Goal: Task Accomplishment & Management: Use online tool/utility

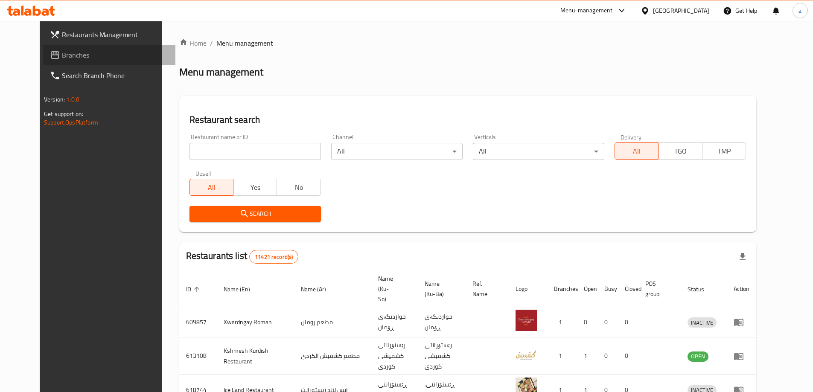
click at [92, 62] on link "Branches" at bounding box center [109, 55] width 132 height 20
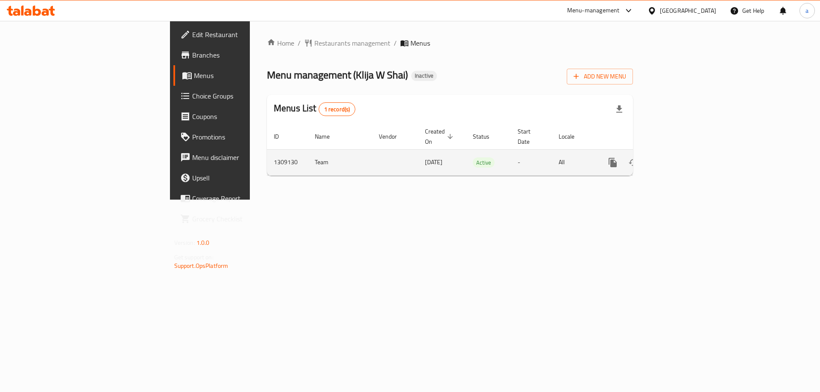
click at [679, 158] on icon "enhanced table" at bounding box center [674, 163] width 10 height 10
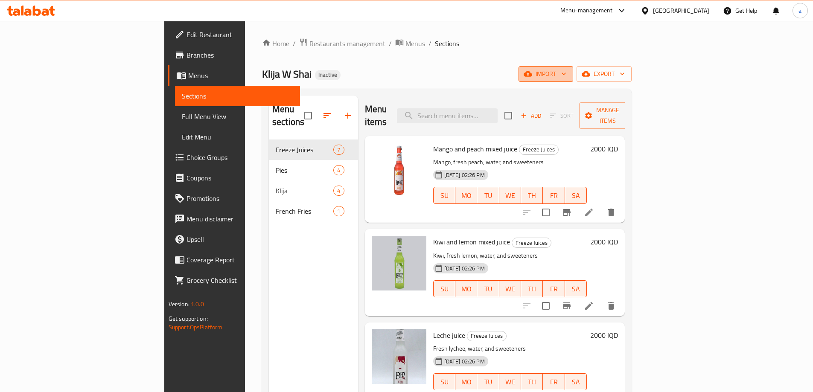
click at [567, 79] on span "import" at bounding box center [546, 74] width 41 height 11
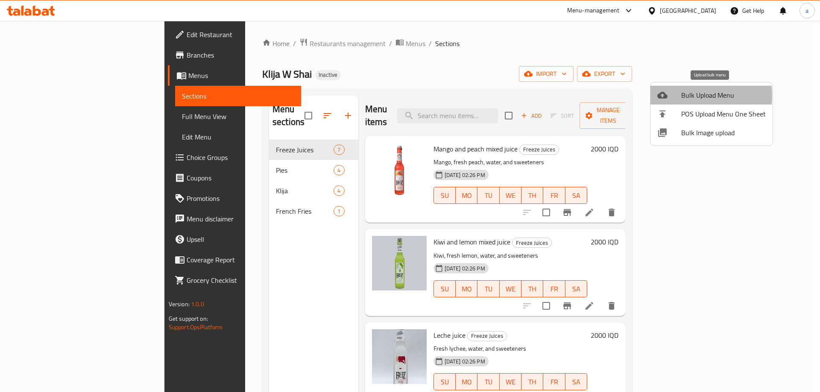
click at [670, 96] on div at bounding box center [669, 95] width 24 height 10
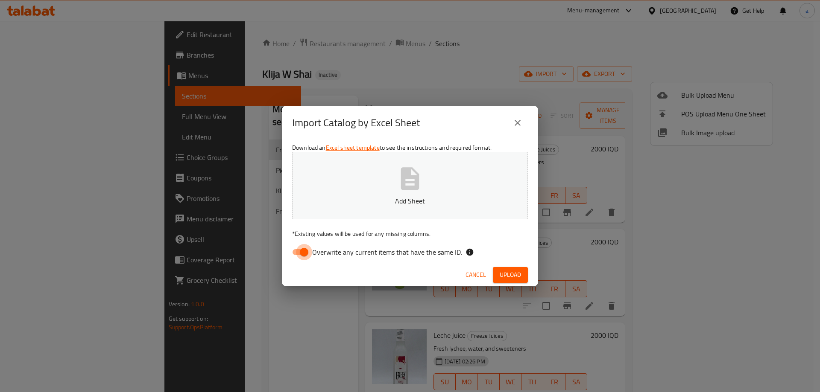
click at [301, 255] on input "Overwrite any current items that have the same ID." at bounding box center [304, 252] width 49 height 16
checkbox input "false"
click at [380, 196] on p "Add Sheet" at bounding box center [409, 201] width 209 height 10
click at [512, 275] on span "Upload" at bounding box center [510, 275] width 21 height 11
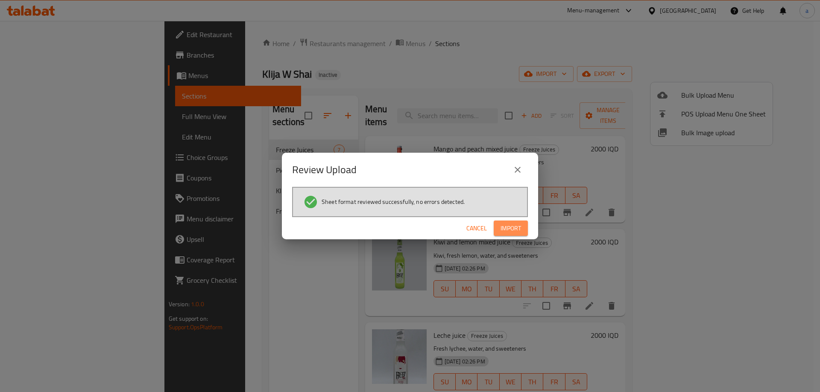
click at [512, 225] on span "Import" at bounding box center [510, 228] width 20 height 11
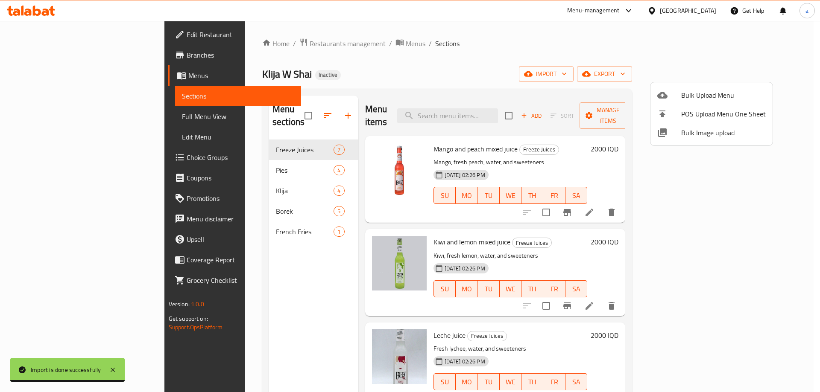
click at [241, 161] on div at bounding box center [410, 196] width 820 height 392
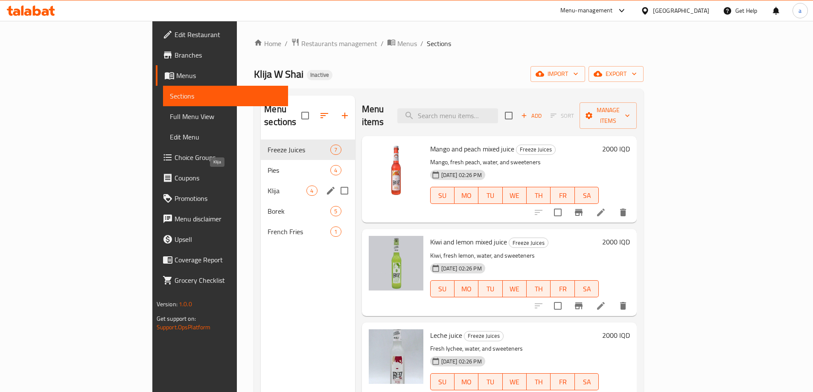
click at [268, 186] on span "Klija" at bounding box center [287, 191] width 39 height 10
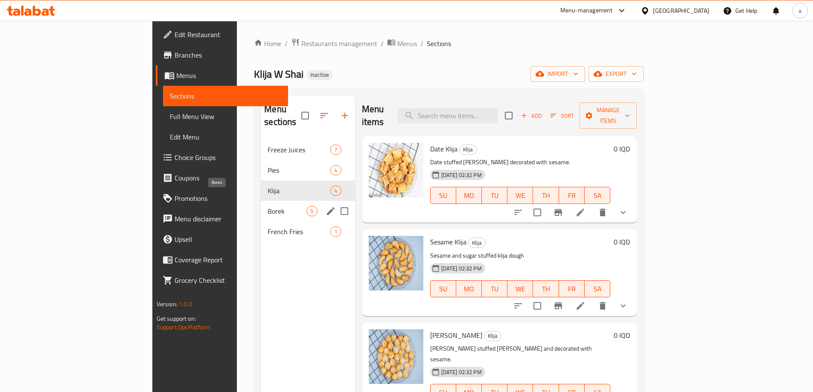
click at [268, 206] on span "Borek" at bounding box center [287, 211] width 39 height 10
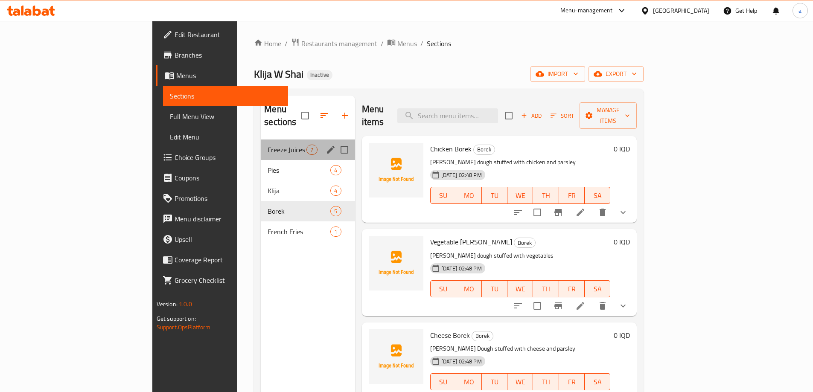
click at [268, 145] on span "Freeze Juices" at bounding box center [287, 150] width 39 height 10
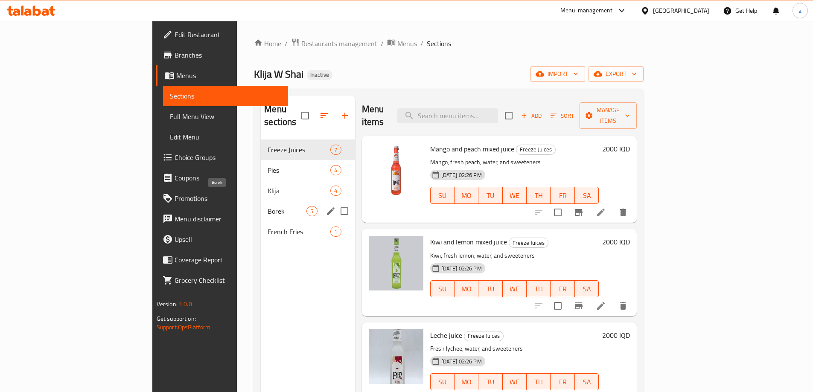
click at [268, 206] on span "Borek" at bounding box center [287, 211] width 39 height 10
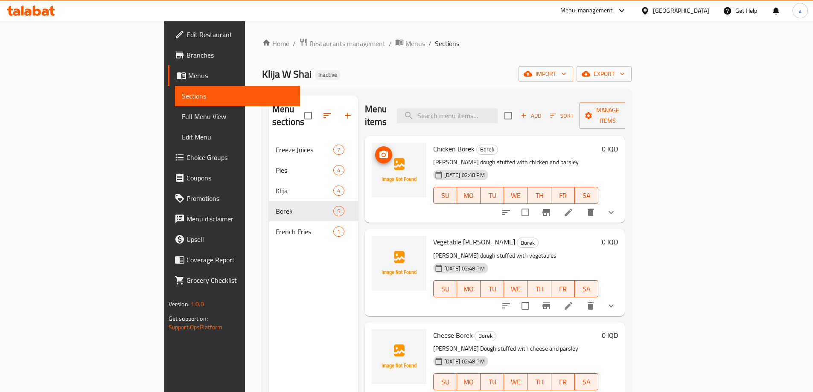
click at [375, 150] on span "upload picture" at bounding box center [383, 155] width 17 height 10
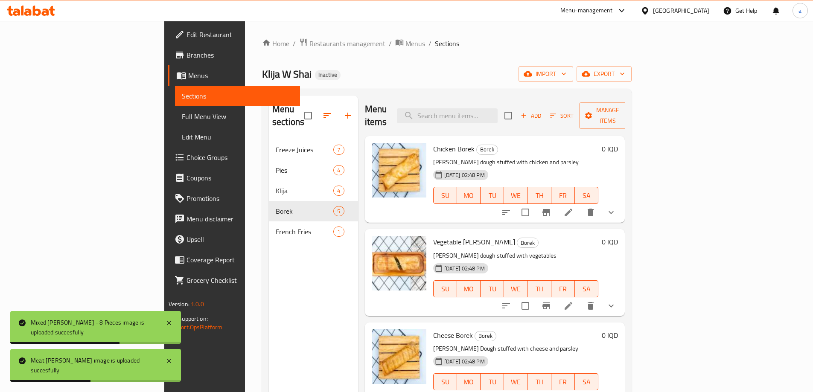
click at [182, 111] on span "Full Menu View" at bounding box center [237, 116] width 111 height 10
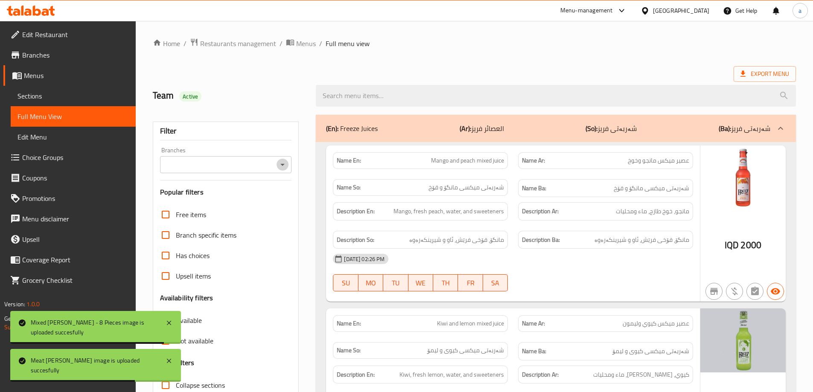
click at [281, 169] on icon "Open" at bounding box center [283, 165] width 10 height 10
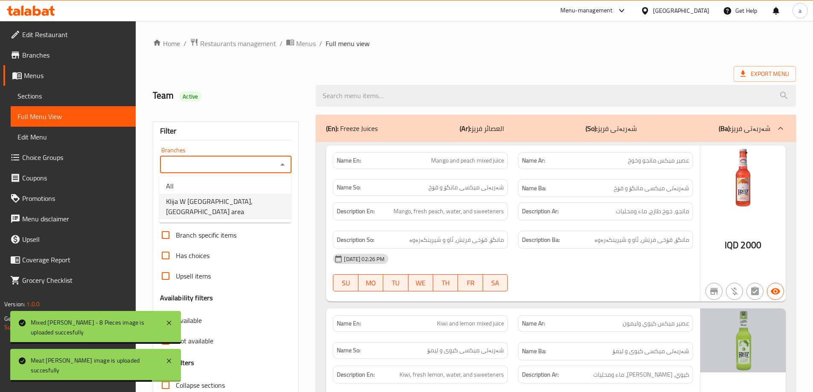
click at [257, 204] on li "Klija W [GEOGRAPHIC_DATA], [GEOGRAPHIC_DATA] area" at bounding box center [225, 207] width 132 height 26
type input "Klija W [GEOGRAPHIC_DATA], [GEOGRAPHIC_DATA] area"
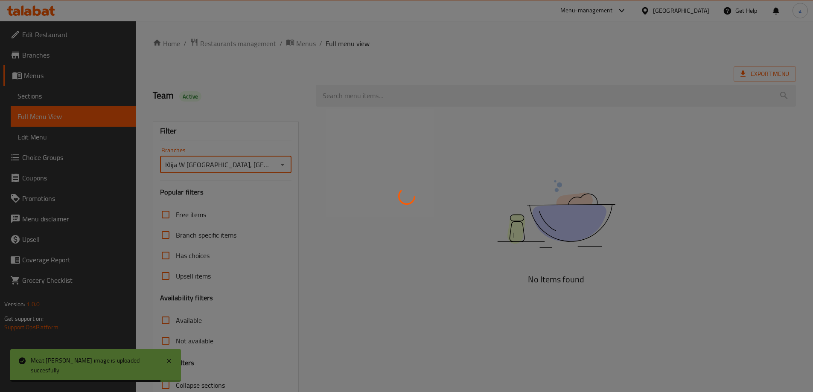
scroll to position [62, 0]
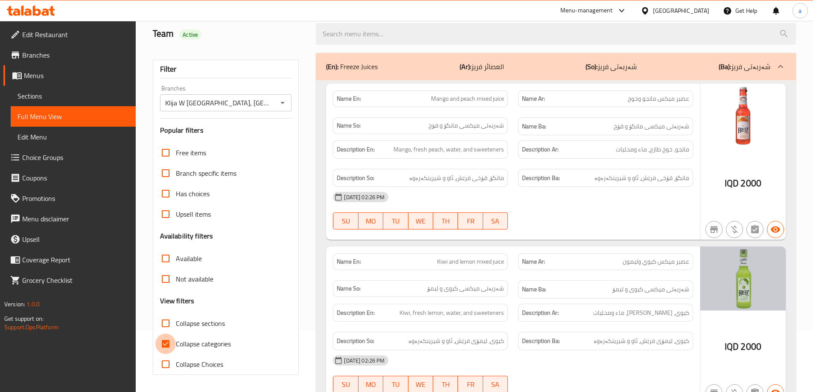
click at [166, 347] on input "Collapse categories" at bounding box center [165, 344] width 20 height 20
checkbox input "false"
click at [174, 323] on input "Collapse sections" at bounding box center [165, 323] width 20 height 20
checkbox input "true"
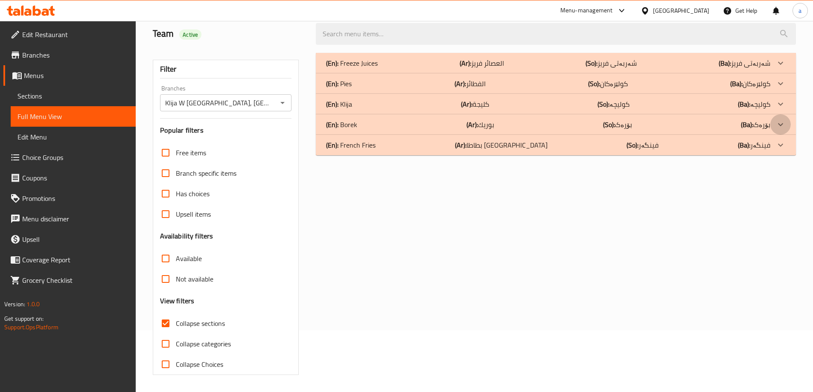
click at [778, 68] on icon at bounding box center [781, 63] width 10 height 10
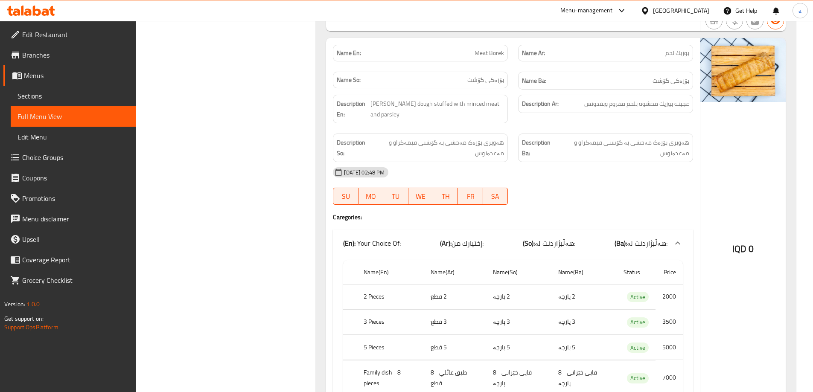
scroll to position [1362, 0]
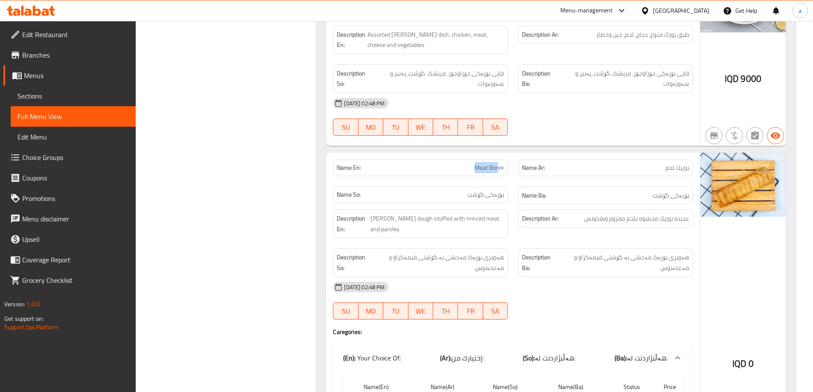
drag, startPoint x: 474, startPoint y: 123, endPoint x: 518, endPoint y: 121, distance: 44.5
click at [508, 160] on div "Name En: Meat [PERSON_NAME]" at bounding box center [420, 168] width 175 height 17
drag, startPoint x: 666, startPoint y: 118, endPoint x: 684, endPoint y: 113, distance: 18.7
click at [684, 164] on p "Name Ar: بوريك لحم" at bounding box center [605, 168] width 167 height 9
drag, startPoint x: 663, startPoint y: 144, endPoint x: 680, endPoint y: 144, distance: 16.7
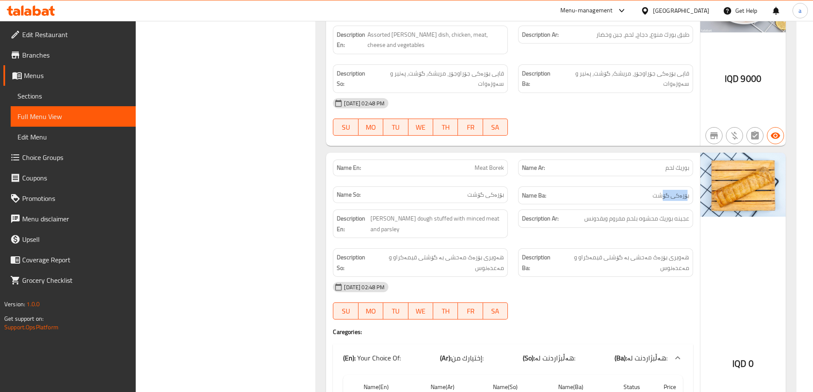
click at [687, 190] on span "بۆرەکی گۆشت" at bounding box center [671, 195] width 37 height 11
drag, startPoint x: 471, startPoint y: 143, endPoint x: 482, endPoint y: 147, distance: 12.3
click at [482, 190] on span "بۆرەکی گۆشت" at bounding box center [486, 194] width 37 height 9
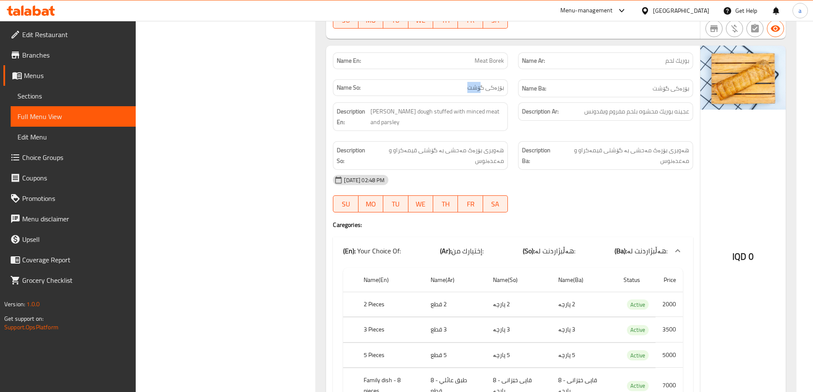
scroll to position [1490, 0]
